Goal: Task Accomplishment & Management: Manage account settings

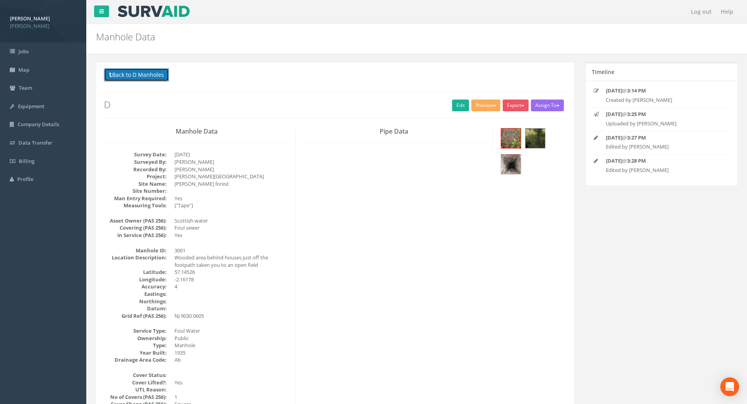
click at [157, 73] on button "Back to D Manholes" at bounding box center [136, 74] width 65 height 13
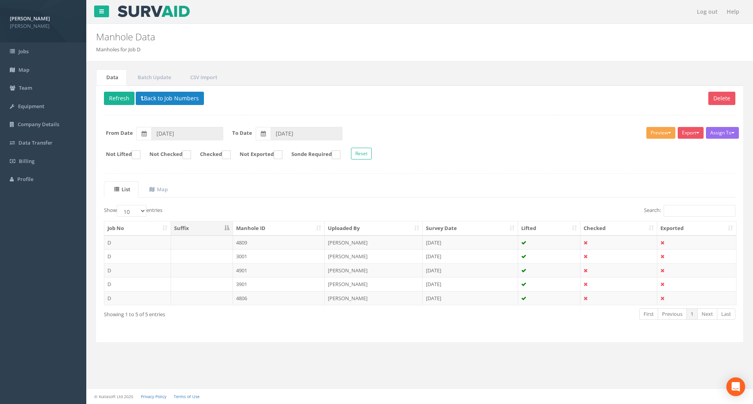
click at [657, 132] on button "Preview" at bounding box center [660, 133] width 29 height 12
click at [641, 149] on link "[PERSON_NAME]" at bounding box center [646, 149] width 60 height 12
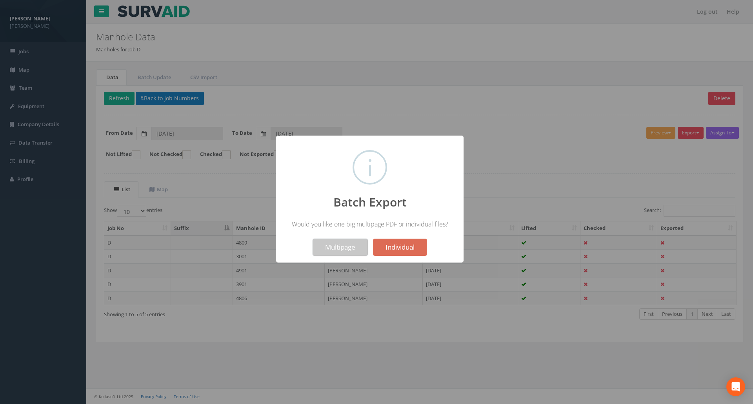
click at [358, 247] on button "Multipage" at bounding box center [339, 247] width 55 height 17
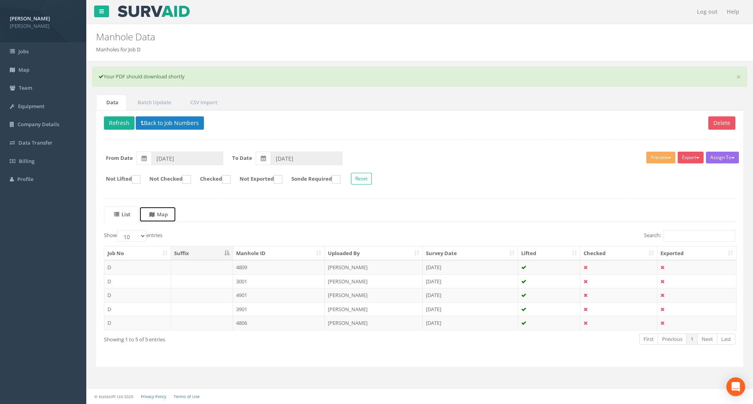
click at [168, 216] on uib-tab-heading "Map" at bounding box center [158, 214] width 18 height 7
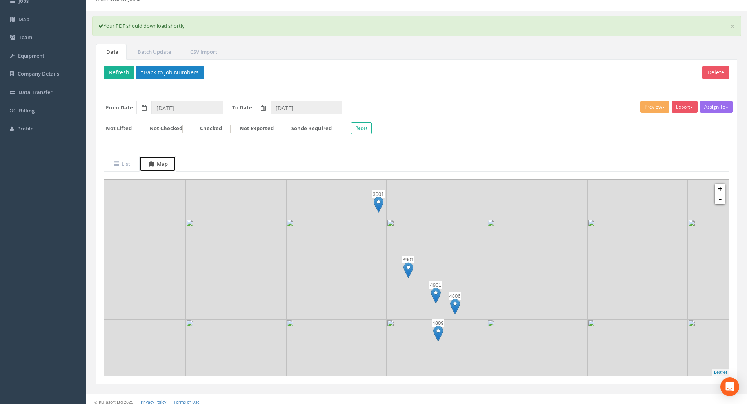
scroll to position [56, 0]
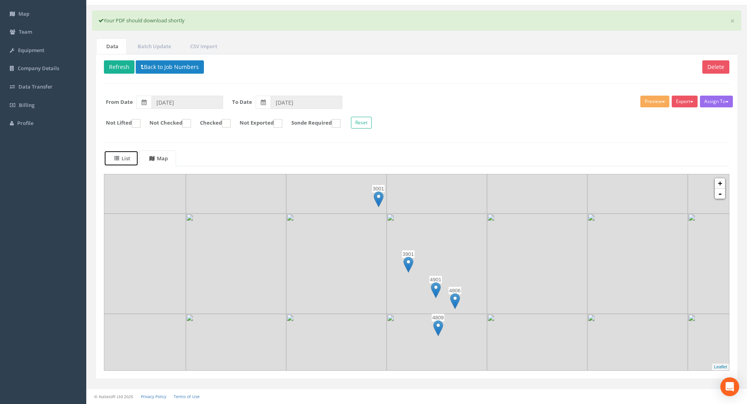
click at [126, 158] on uib-tab-heading "List" at bounding box center [122, 158] width 16 height 7
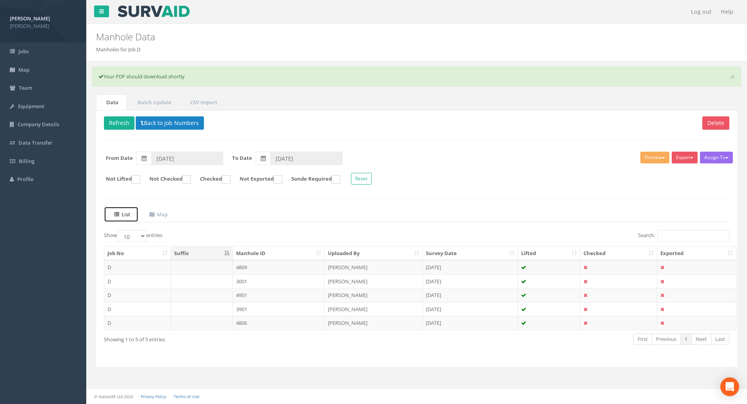
scroll to position [0, 0]
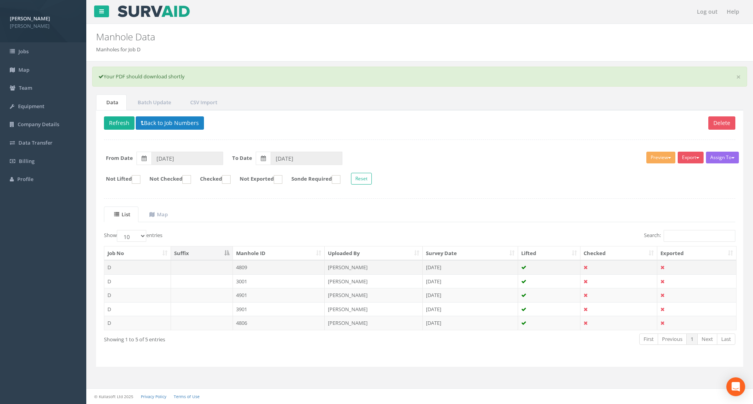
click at [215, 266] on td at bounding box center [202, 267] width 62 height 14
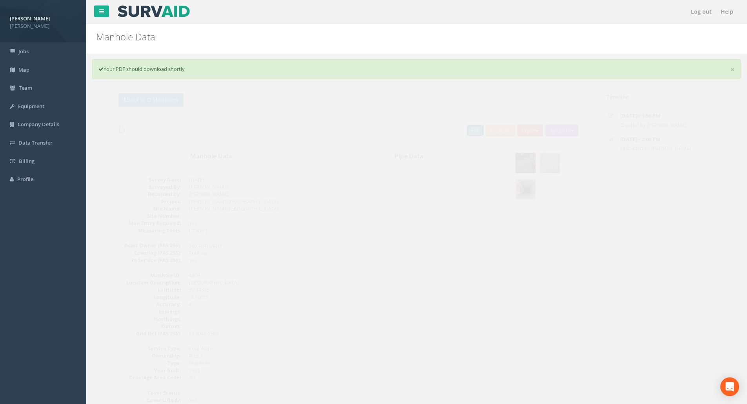
click at [458, 131] on link "Edit" at bounding box center [460, 131] width 17 height 12
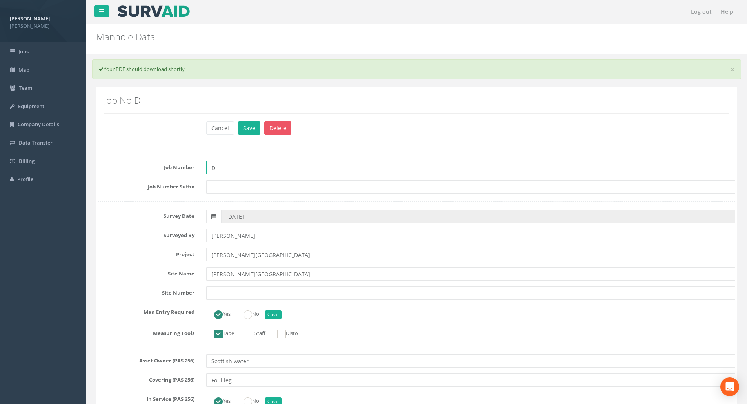
click at [234, 169] on input "D" at bounding box center [470, 167] width 529 height 13
type input "D4939 - [GEOGRAPHIC_DATA]"
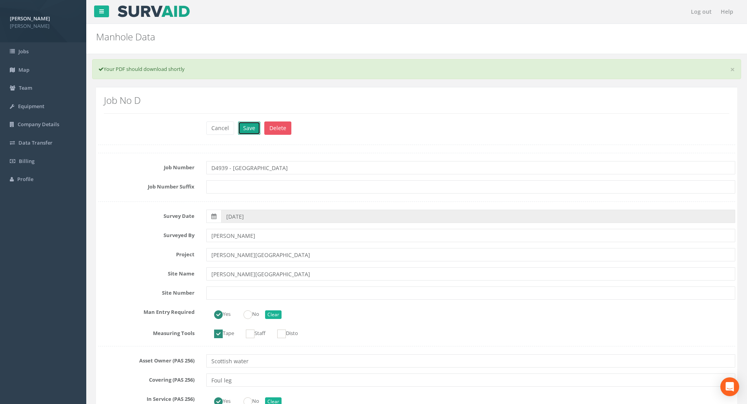
click at [249, 133] on button "Save" at bounding box center [249, 128] width 22 height 13
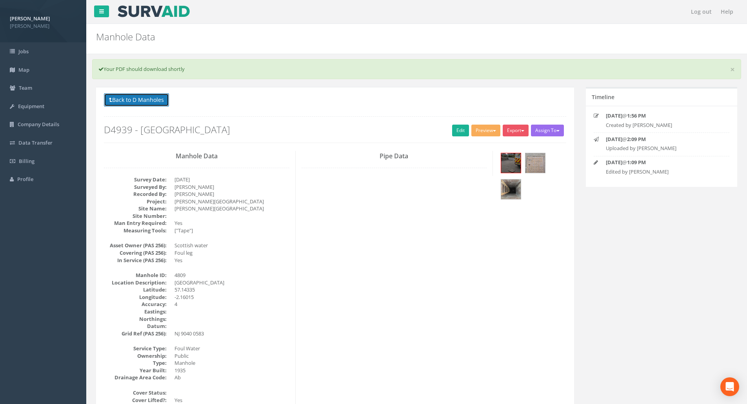
click at [114, 100] on button "Back to D Manholes" at bounding box center [136, 99] width 65 height 13
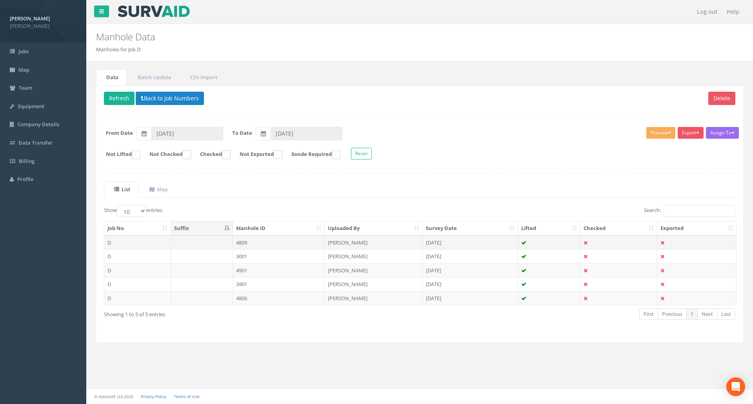
click at [604, 246] on td at bounding box center [618, 243] width 77 height 14
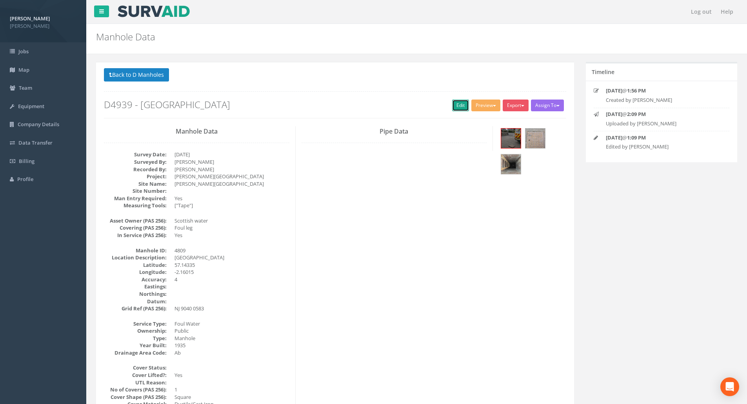
click at [458, 104] on link "Edit" at bounding box center [460, 106] width 17 height 12
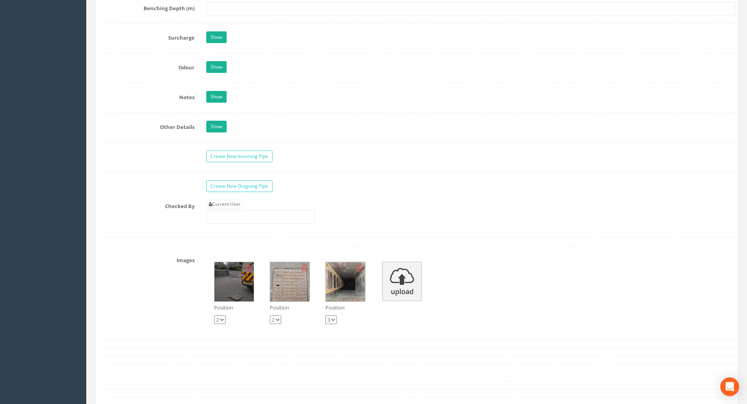
scroll to position [1119, 0]
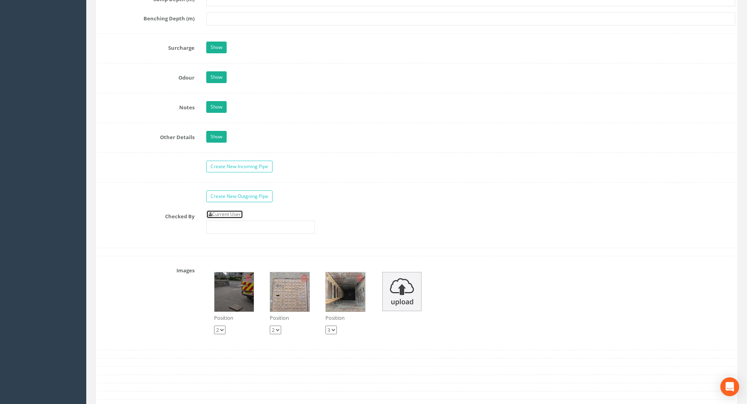
click at [227, 217] on link "Current User" at bounding box center [224, 214] width 37 height 9
type input "[PERSON_NAME]"
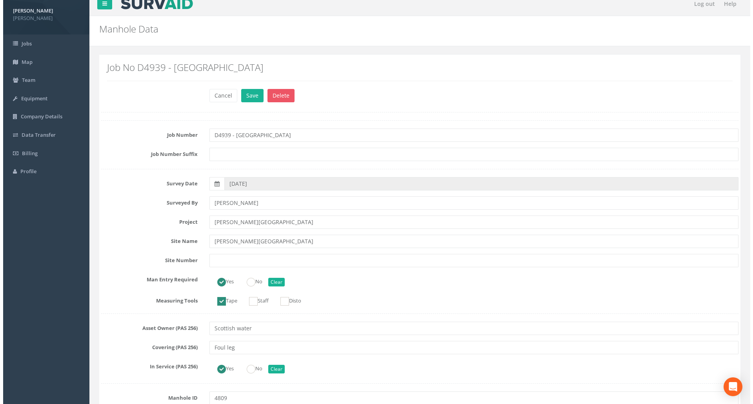
scroll to position [0, 0]
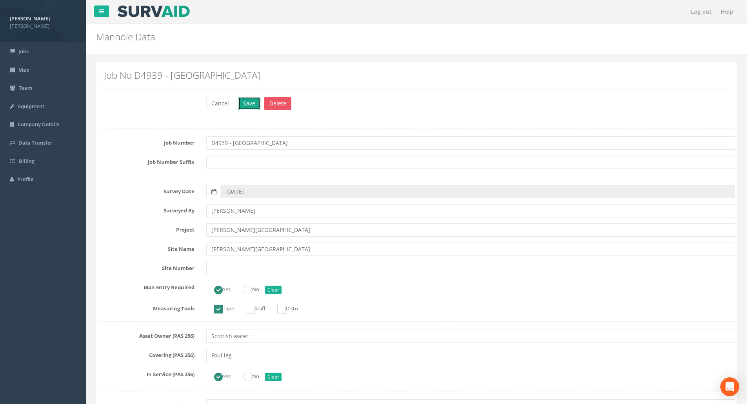
click at [244, 101] on button "Save" at bounding box center [249, 103] width 22 height 13
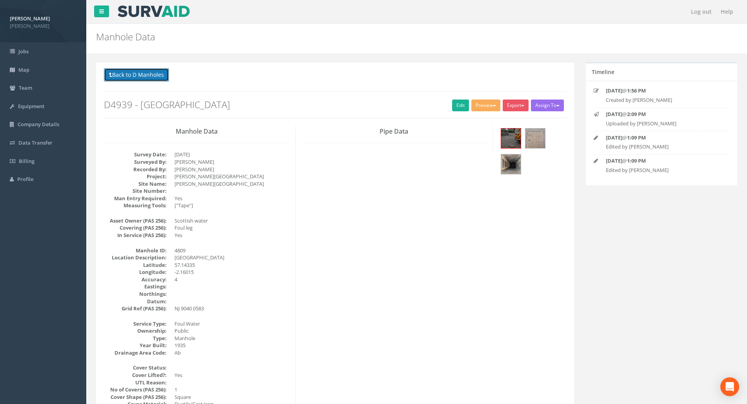
click at [152, 75] on button "Back to D Manholes" at bounding box center [136, 74] width 65 height 13
